Goal: Task Accomplishment & Management: Use online tool/utility

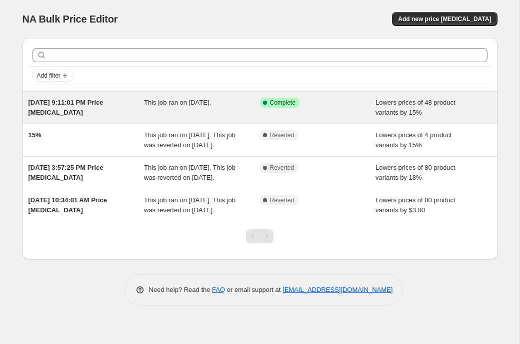
click at [81, 102] on span "[DATE] 9:11:01 PM Price [MEDICAL_DATA]" at bounding box center [66, 108] width 75 height 18
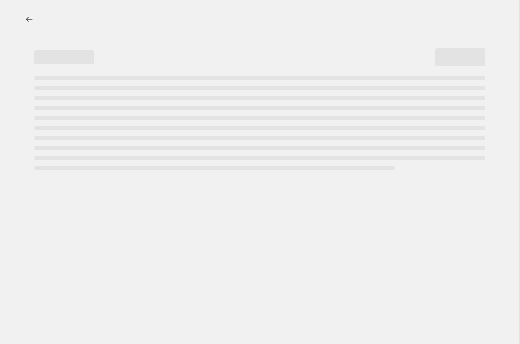
select select "percentage"
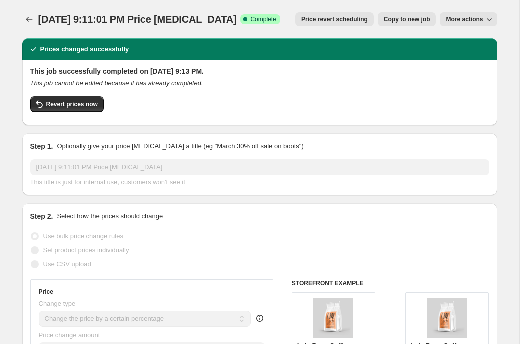
click at [479, 20] on span "More actions" at bounding box center [464, 19] width 37 height 8
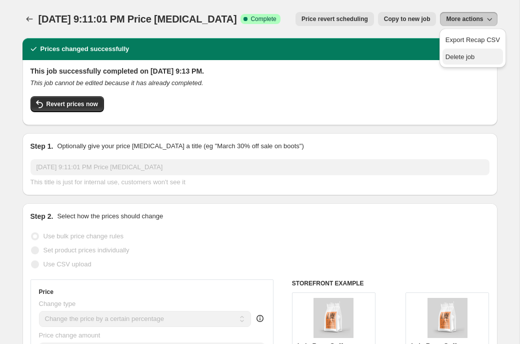
click at [475, 56] on span "Delete job" at bounding box center [461, 57] width 30 height 8
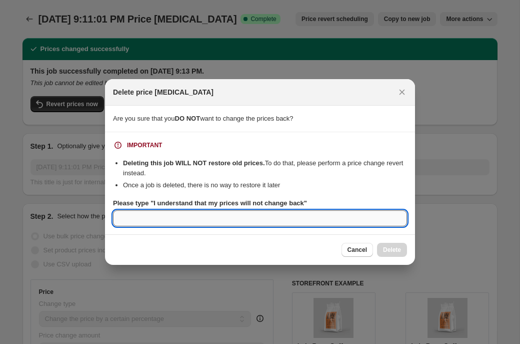
click at [219, 218] on input "Please type "I understand that my prices will not change back"" at bounding box center [260, 218] width 294 height 16
type input "j"
click at [251, 218] on input "j" at bounding box center [260, 218] width 294 height 16
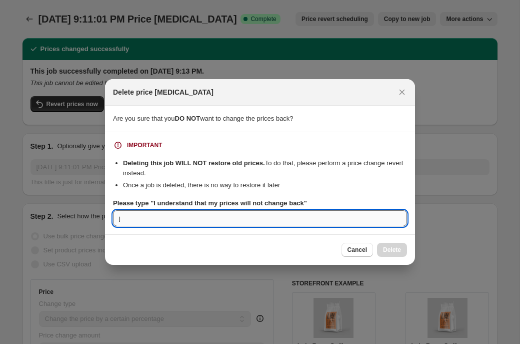
click at [251, 218] on input "j" at bounding box center [260, 218] width 294 height 16
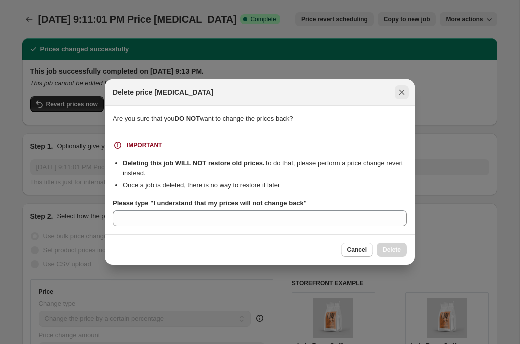
click at [406, 91] on icon "Close" at bounding box center [402, 92] width 10 height 10
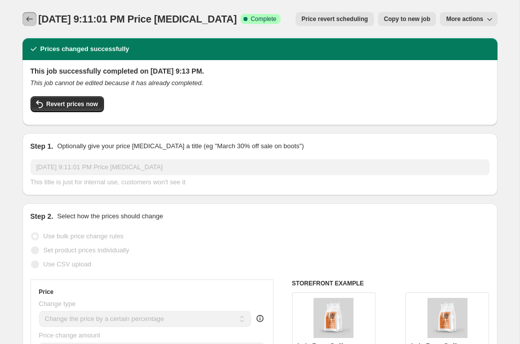
click at [27, 19] on icon "Price change jobs" at bounding box center [29, 19] width 7 height 5
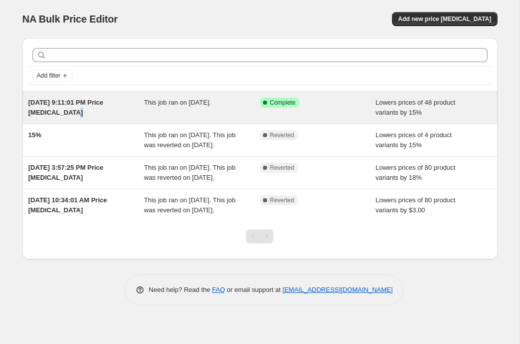
click at [274, 104] on span "Complete" at bounding box center [283, 103] width 26 height 8
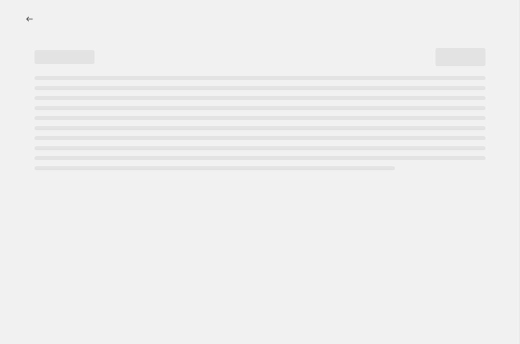
select select "percentage"
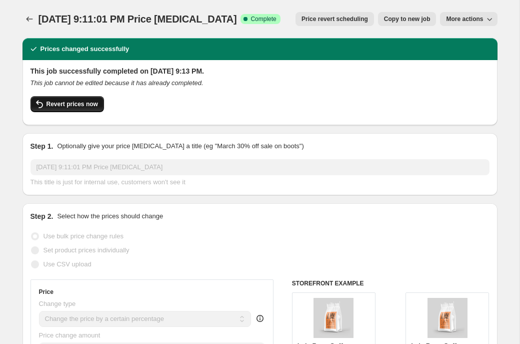
click at [89, 108] on button "Revert prices now" at bounding box center [68, 104] width 74 height 16
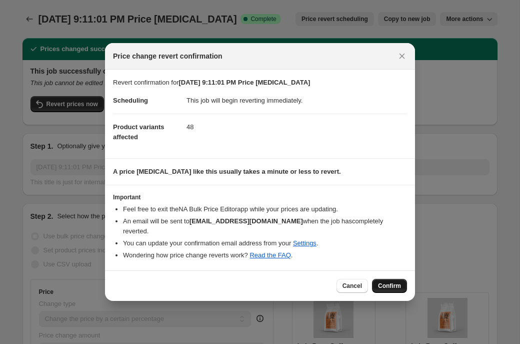
click at [398, 282] on span "Confirm" at bounding box center [389, 286] width 23 height 8
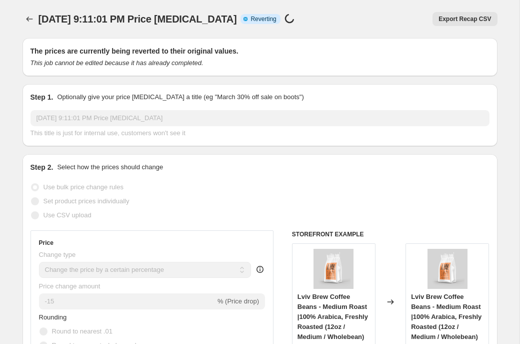
select select "percentage"
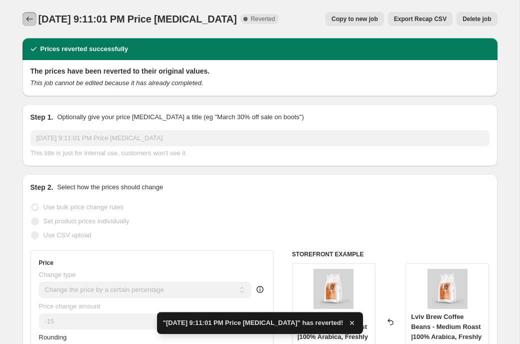
click at [31, 19] on icon "Price change jobs" at bounding box center [30, 19] width 10 height 10
